Goal: Check status: Check status

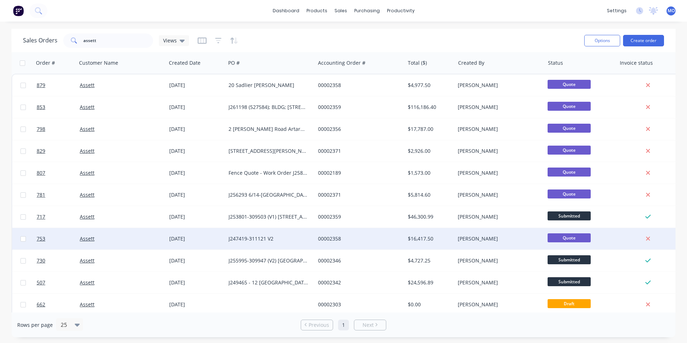
scroll to position [36, 0]
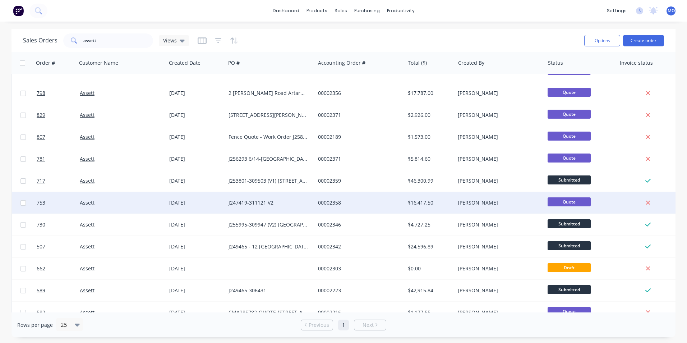
click at [273, 200] on div "J247419-311121 V2" at bounding box center [268, 202] width 80 height 7
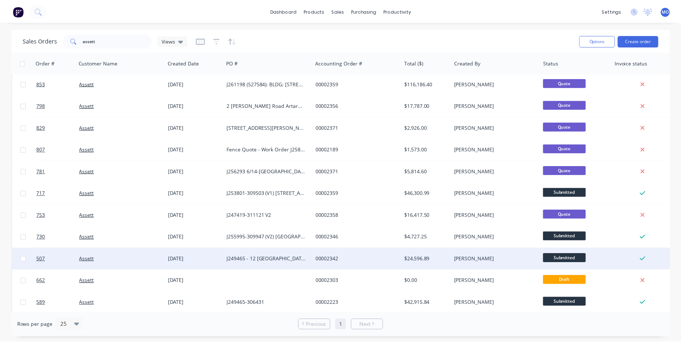
scroll to position [36, 0]
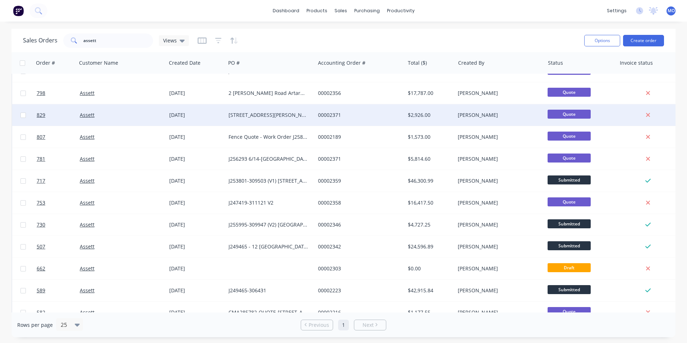
click at [235, 119] on div "[STREET_ADDRESS][PERSON_NAME]" at bounding box center [270, 115] width 89 height 22
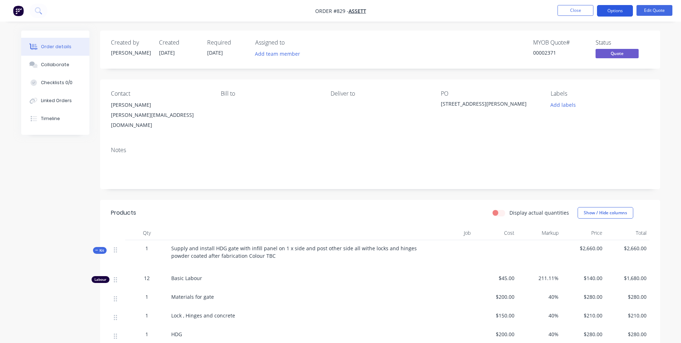
click at [608, 9] on button "Options" at bounding box center [615, 10] width 36 height 11
click at [621, 7] on button "Options" at bounding box center [615, 10] width 36 height 11
click at [615, 15] on button "Options" at bounding box center [615, 10] width 36 height 11
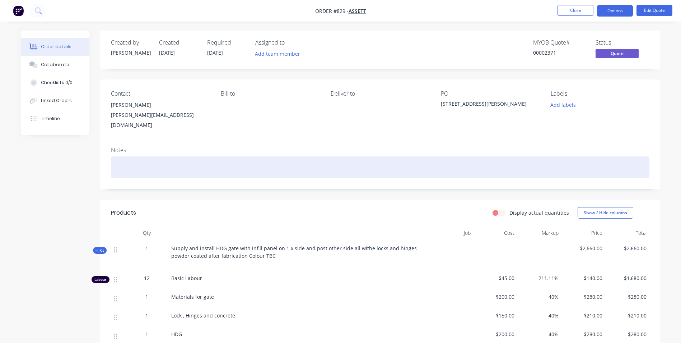
click at [510, 151] on div "Notes" at bounding box center [380, 165] width 560 height 48
